Goal: Use online tool/utility: Use online tool/utility

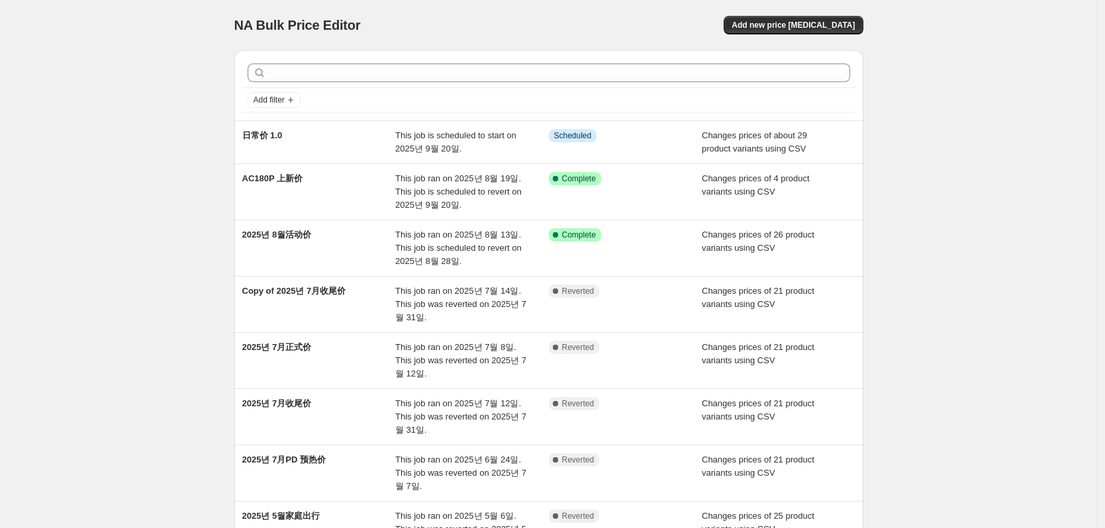
click at [995, 127] on div "NA Bulk Price Editor. This page is ready NA Bulk Price Editor Add new price cha…" at bounding box center [548, 400] width 1097 height 801
click at [1026, 244] on div "NA Bulk Price Editor. This page is ready NA Bulk Price Editor Add new price cha…" at bounding box center [548, 400] width 1097 height 801
click at [930, 191] on div "NA Bulk Price Editor. This page is ready NA Bulk Price Editor Add new price cha…" at bounding box center [548, 400] width 1097 height 801
click at [930, 183] on div "NA Bulk Price Editor. This page is ready NA Bulk Price Editor Add new price cha…" at bounding box center [548, 400] width 1097 height 801
